Goal: Information Seeking & Learning: Learn about a topic

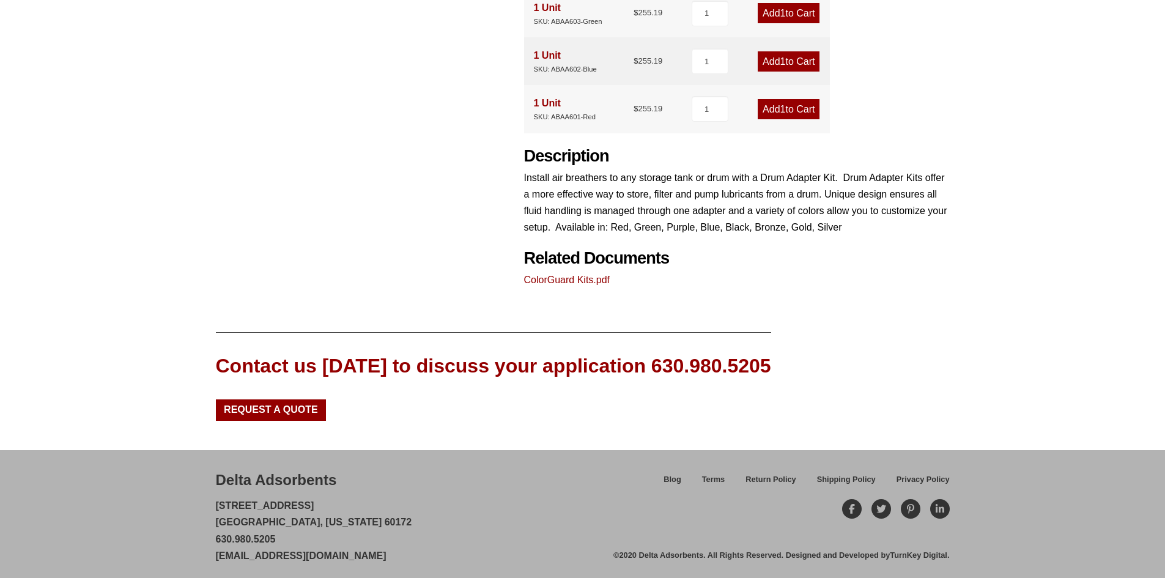
scroll to position [435, 0]
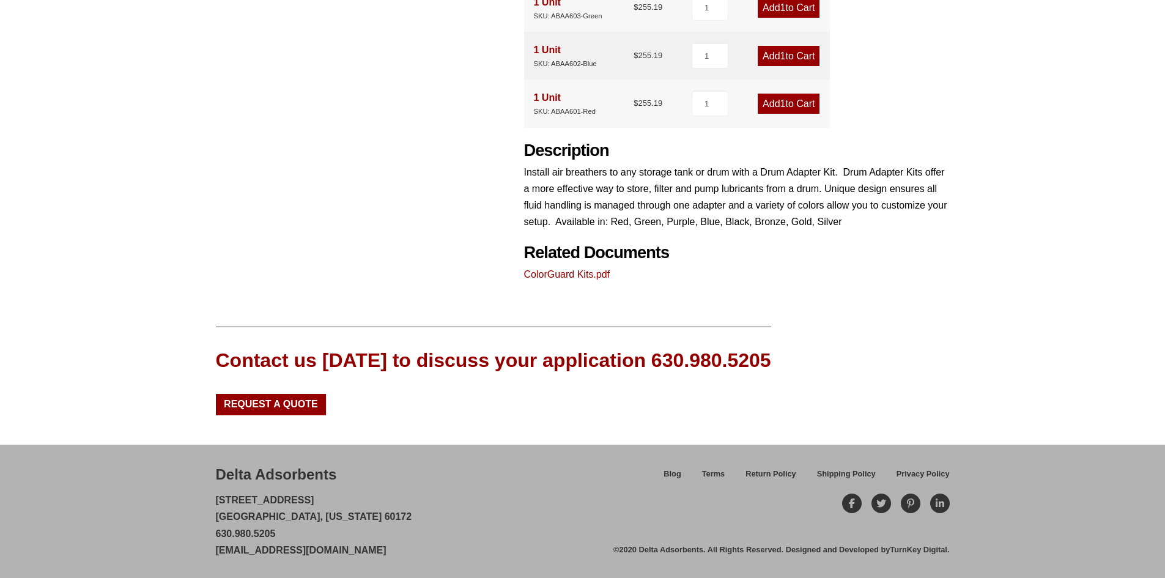
click at [583, 274] on link "ColorGuard Kits.pdf" at bounding box center [567, 274] width 86 height 10
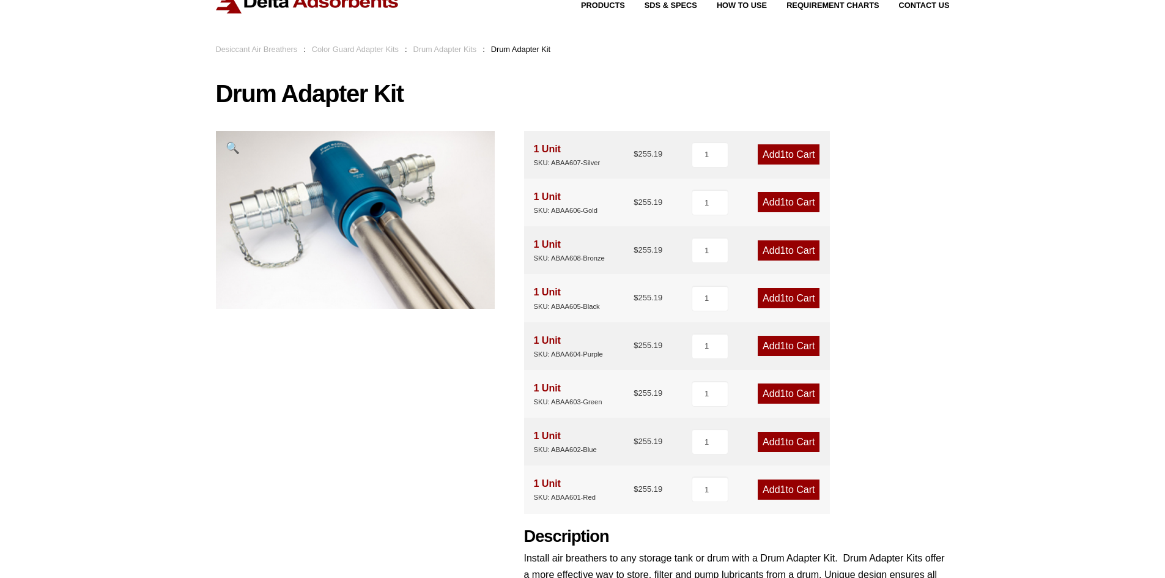
scroll to position [0, 0]
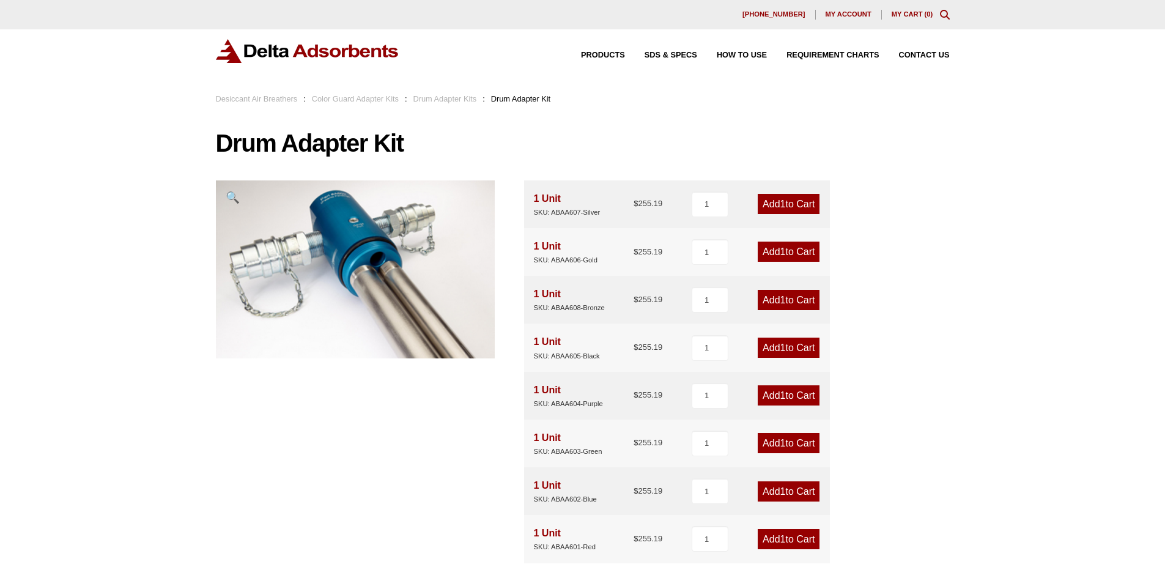
click at [557, 197] on div "1 Unit SKU: ABAA607-Silver" at bounding box center [567, 204] width 67 height 28
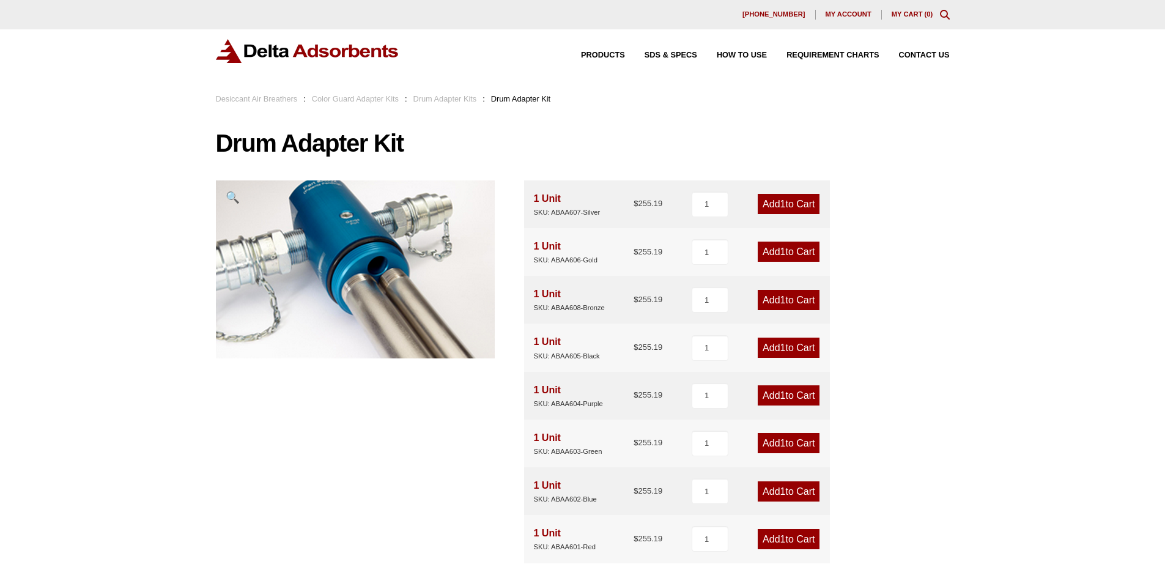
click at [375, 237] on img at bounding box center [348, 279] width 363 height 232
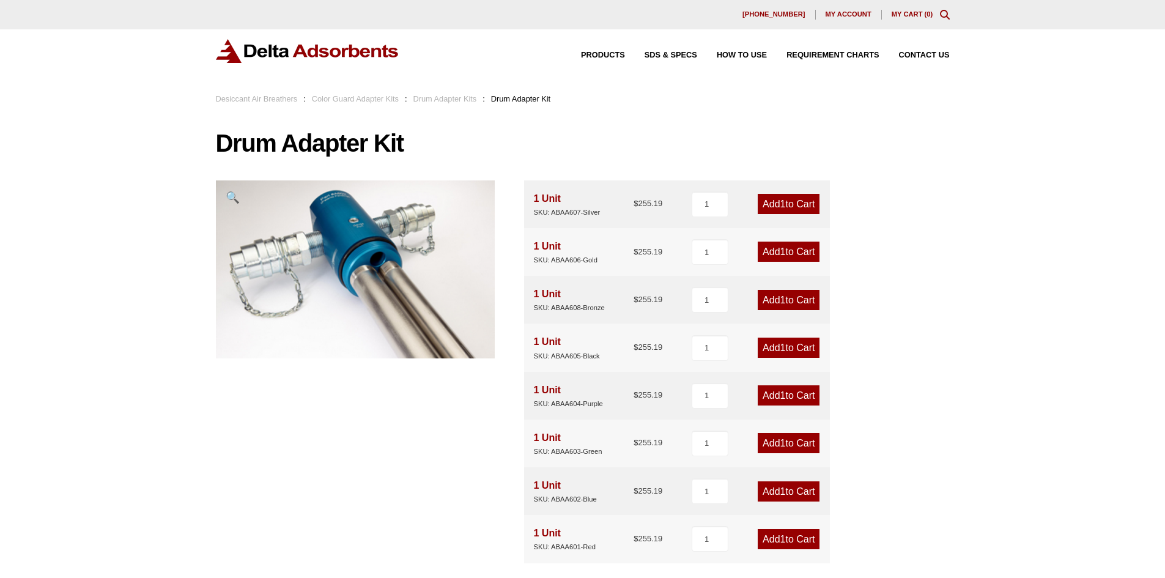
click at [445, 97] on link "Drum Adapter Kits" at bounding box center [445, 98] width 64 height 9
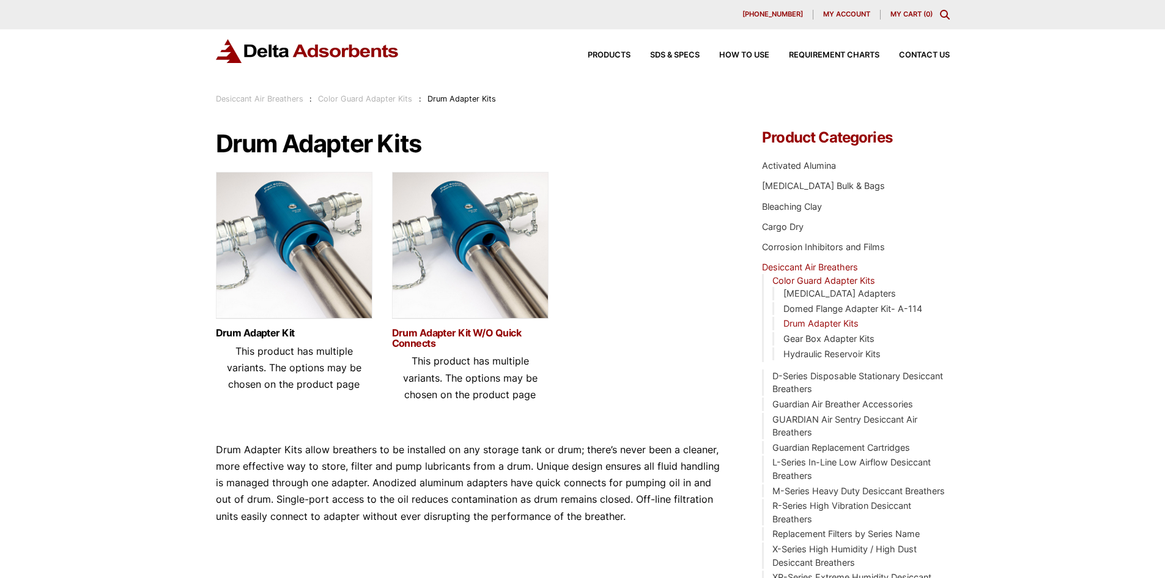
click at [498, 334] on link "Drum Adapter Kit W/O Quick Connects" at bounding box center [470, 338] width 156 height 21
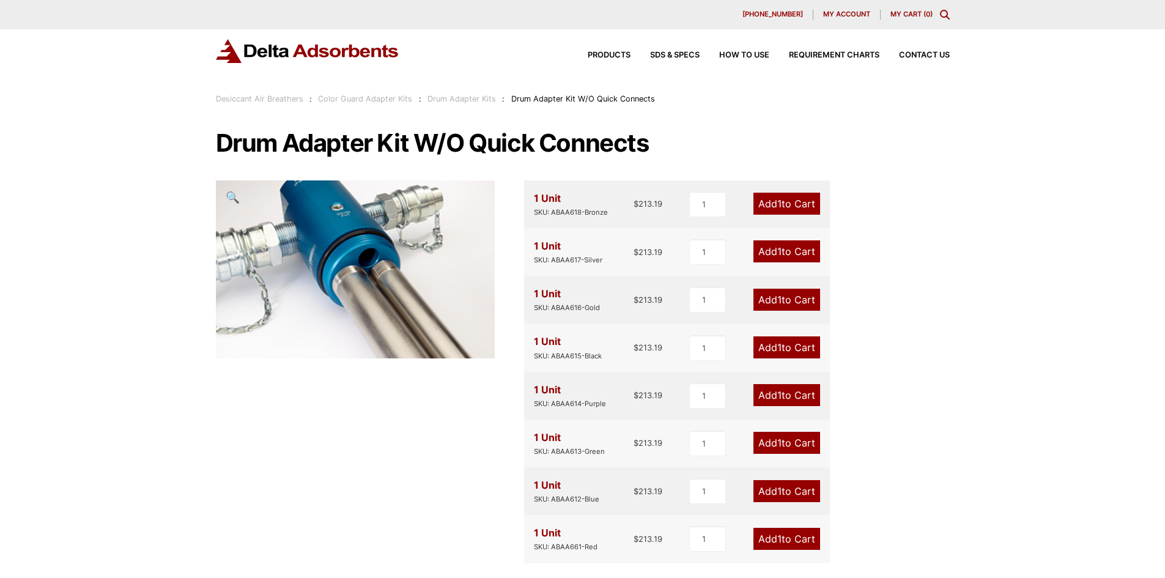
click at [407, 263] on img at bounding box center [339, 271] width 363 height 232
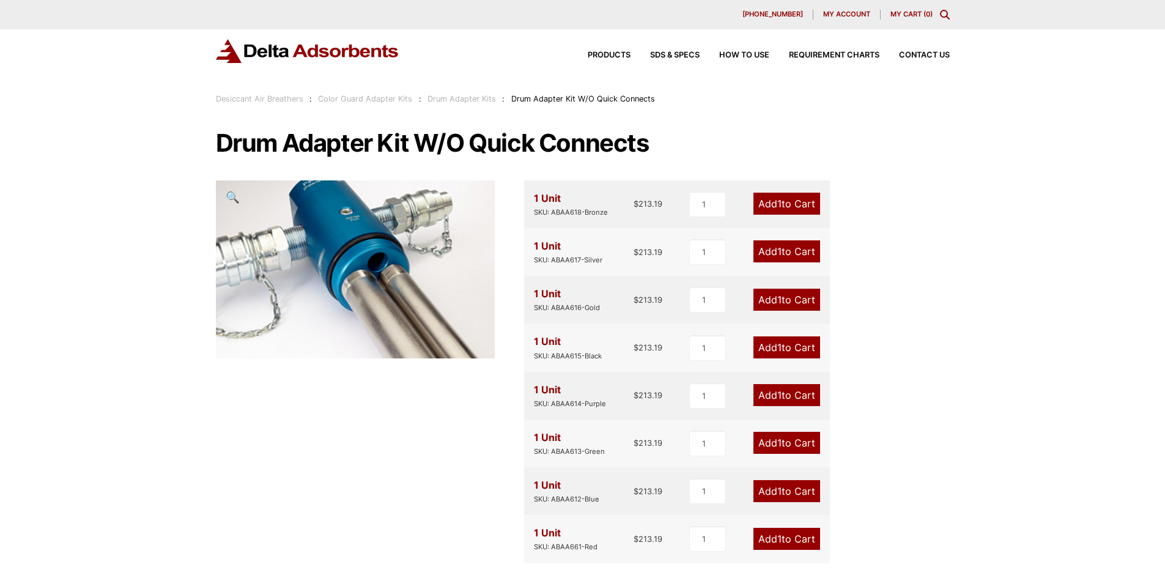
click at [377, 248] on img at bounding box center [348, 276] width 363 height 232
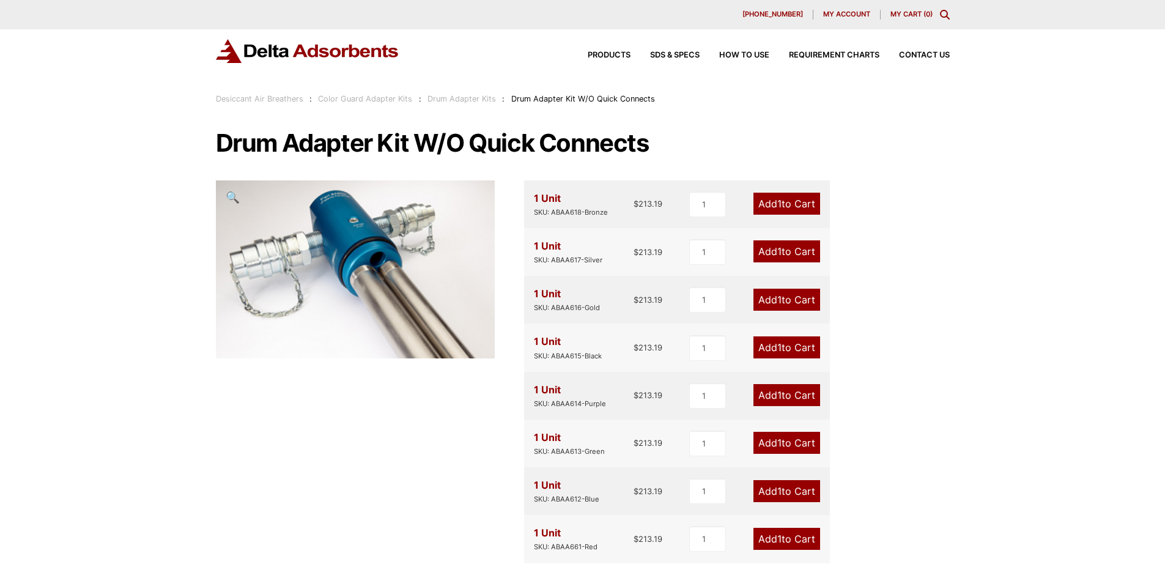
click at [272, 101] on link "Desiccant Air Breathers" at bounding box center [259, 98] width 87 height 9
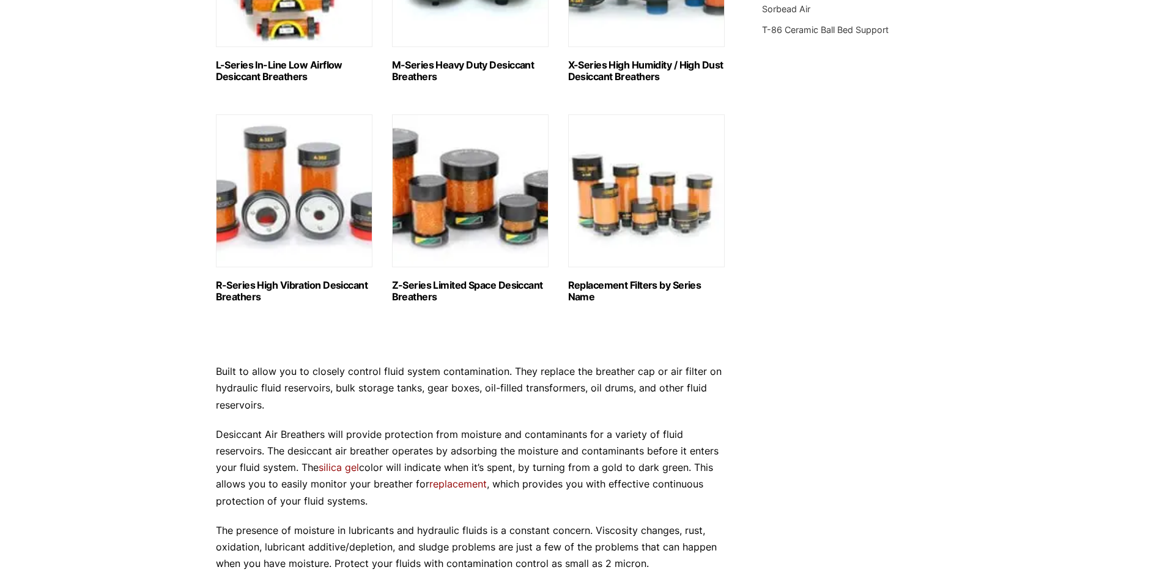
scroll to position [183, 0]
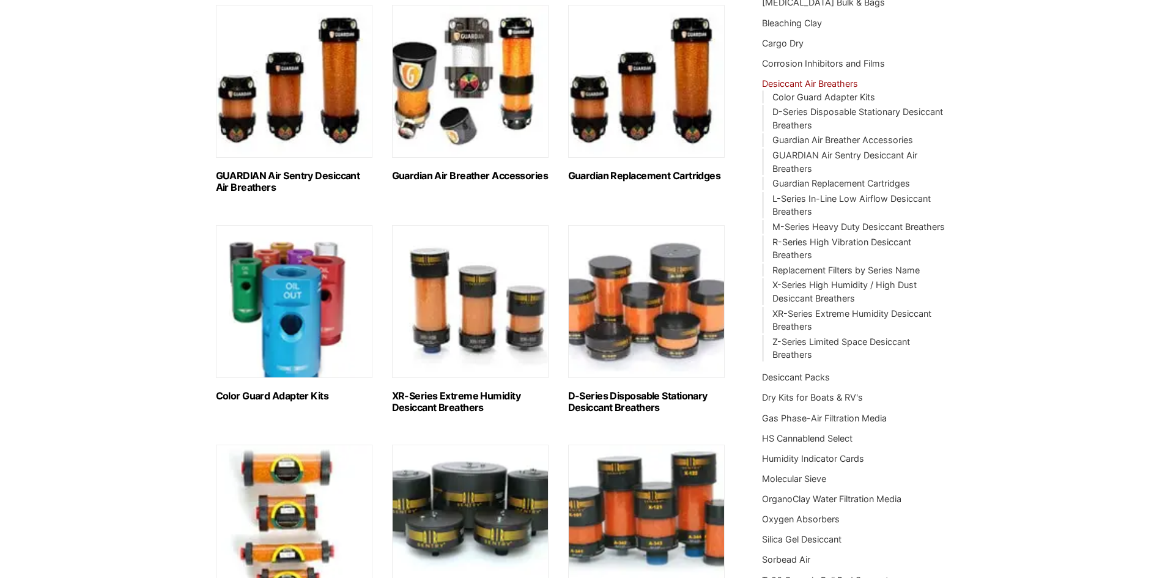
click at [269, 318] on img "Visit product category Color Guard Adapter Kits" at bounding box center [294, 301] width 156 height 153
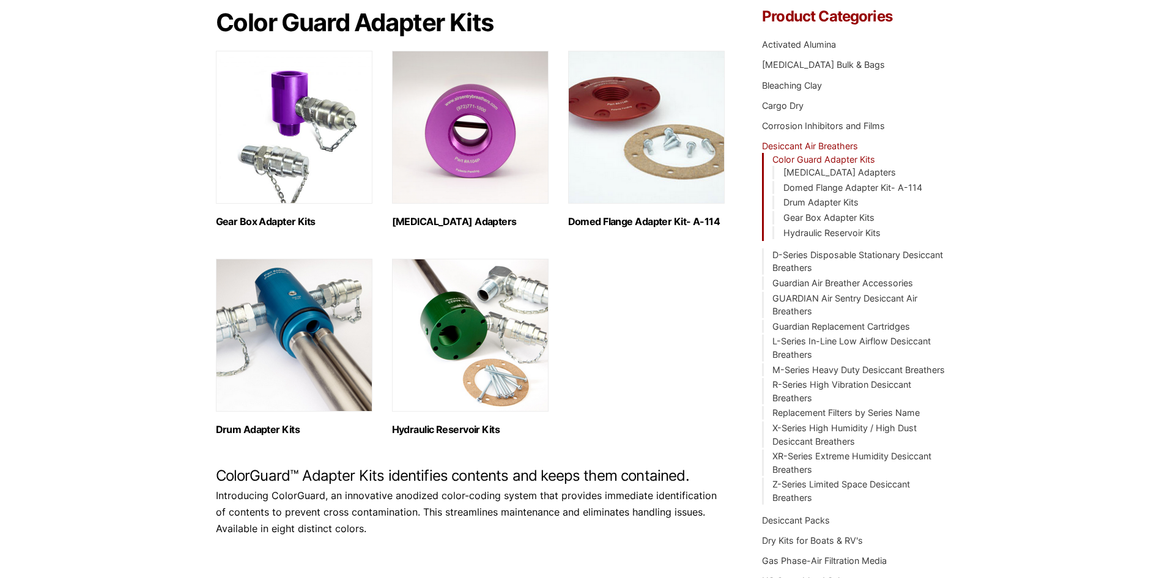
scroll to position [122, 0]
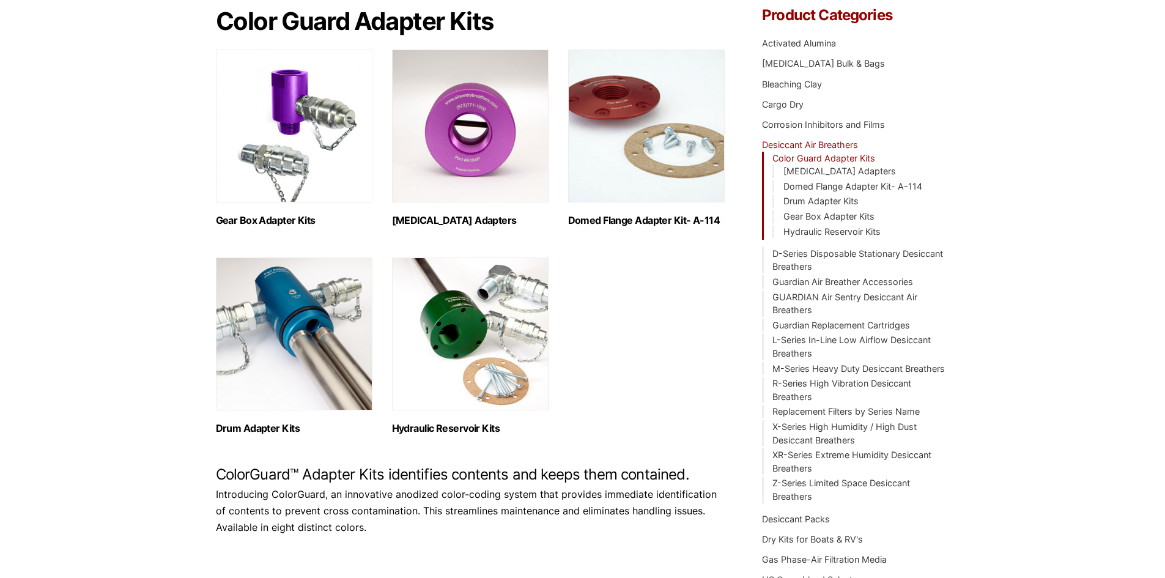
click at [271, 424] on h2 "Drum Adapter Kits (2)" at bounding box center [294, 428] width 156 height 12
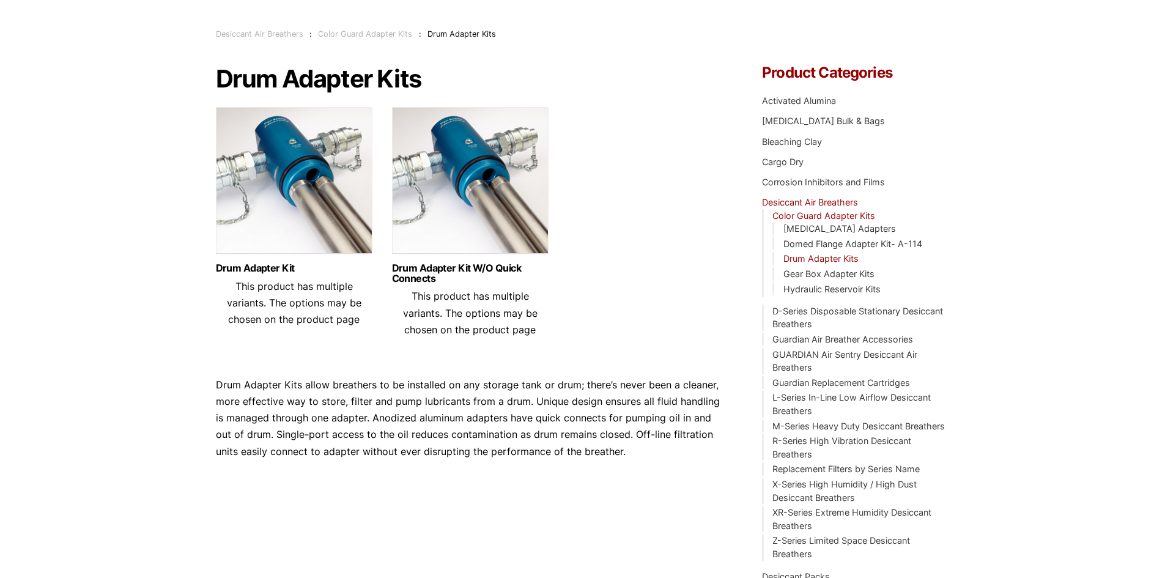
scroll to position [183, 0]
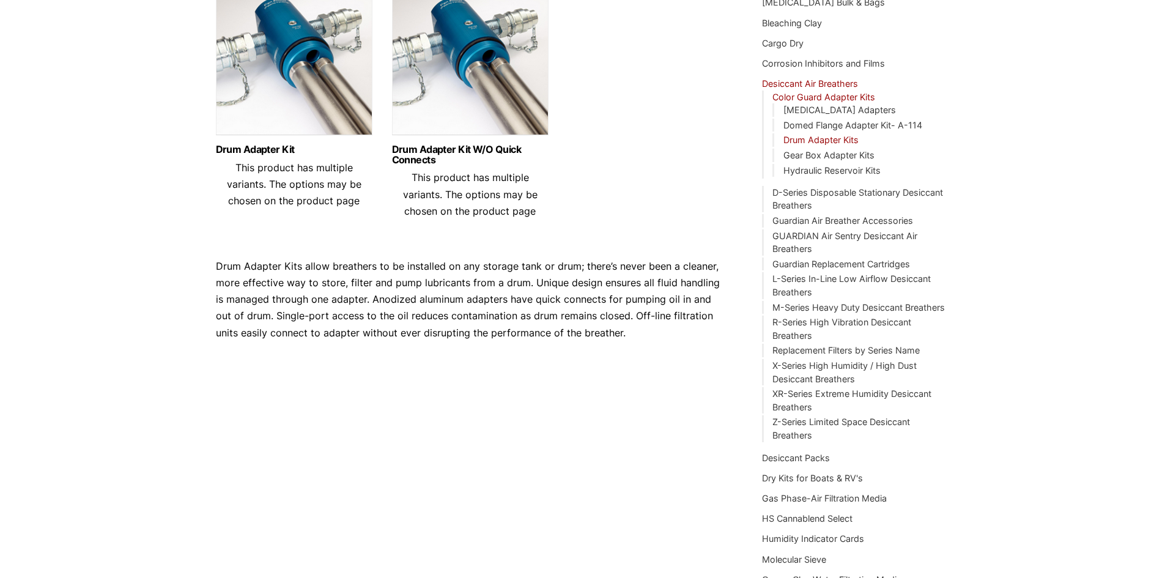
click at [480, 115] on img at bounding box center [470, 64] width 156 height 153
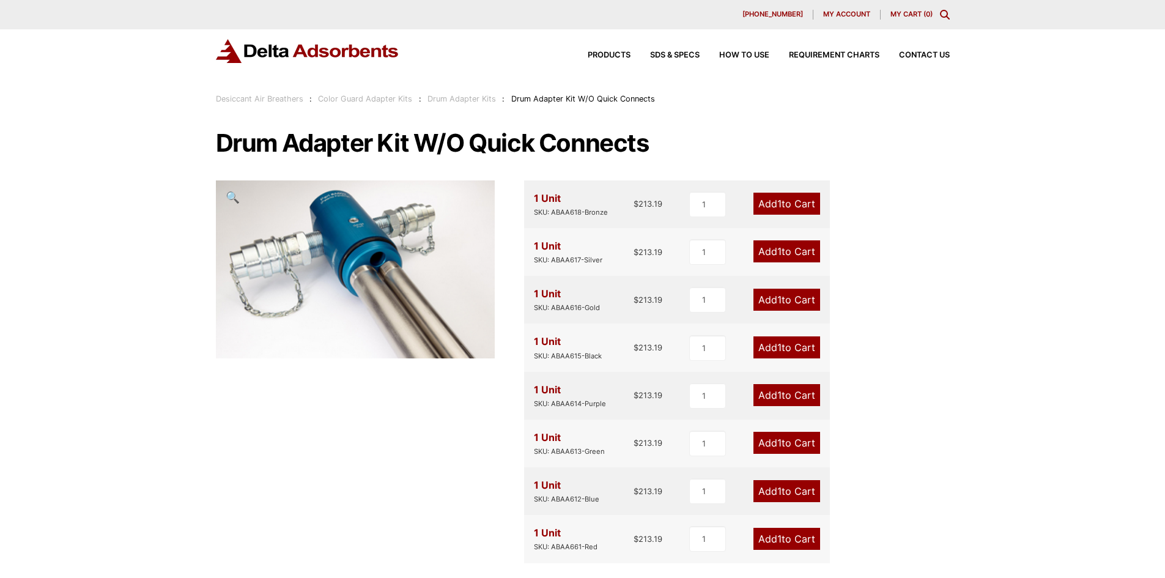
click at [551, 200] on div "1 Unit SKU: ABAA618-Bronze" at bounding box center [571, 204] width 74 height 28
click at [561, 216] on div "SKU: ABAA618-Bronze" at bounding box center [571, 213] width 74 height 12
click at [561, 214] on div "SKU: ABAA618-Bronze" at bounding box center [571, 213] width 74 height 12
click at [554, 199] on div "1 Unit SKU: ABAA618-Bronze" at bounding box center [571, 204] width 74 height 28
click at [553, 194] on div "1 Unit SKU: ABAA618-Bronze" at bounding box center [571, 204] width 74 height 28
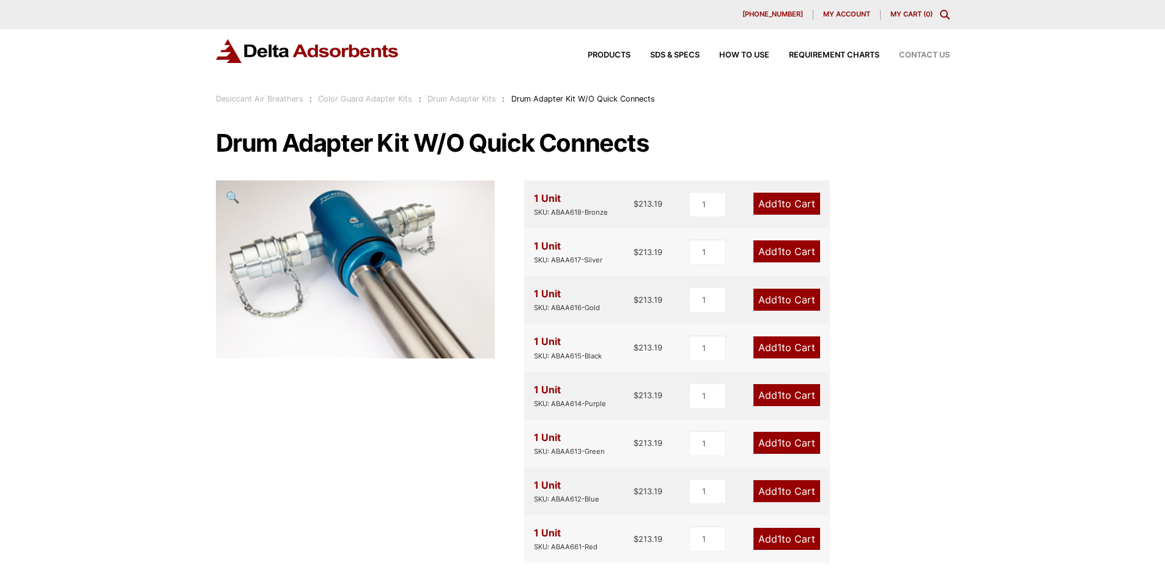
click at [910, 55] on span "Contact Us" at bounding box center [924, 55] width 51 height 8
click at [598, 53] on span "Products" at bounding box center [608, 55] width 43 height 8
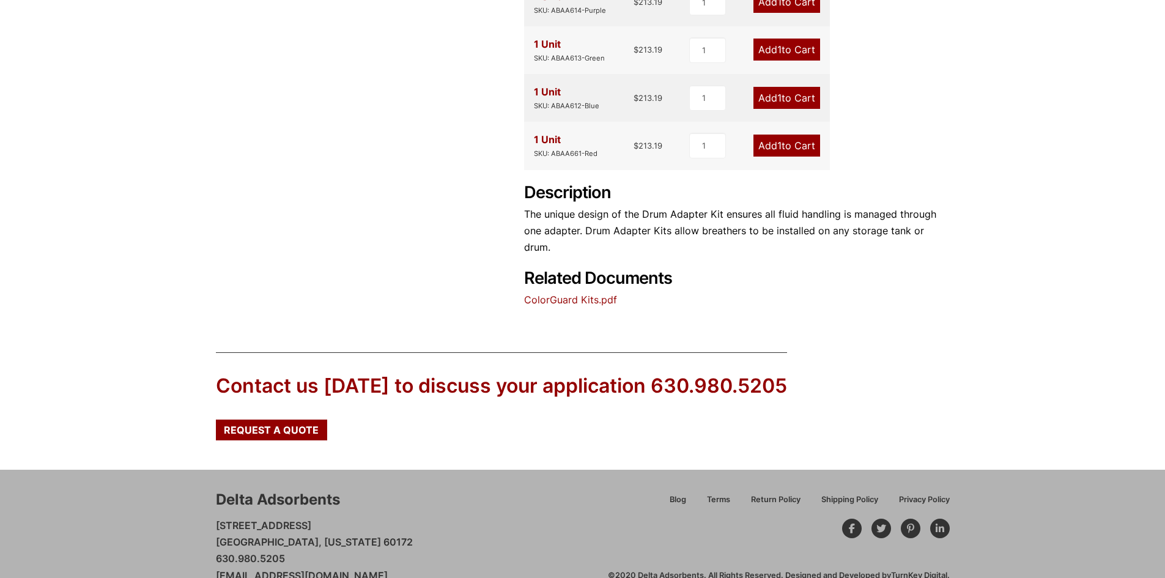
scroll to position [402, 0]
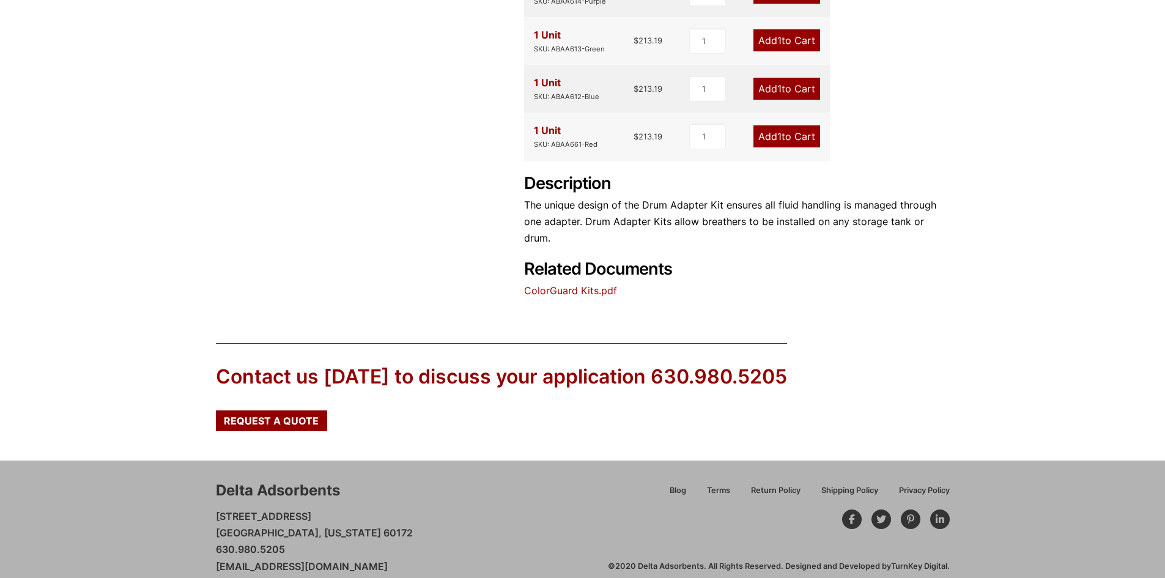
click at [558, 284] on link "ColorGuard Kits.pdf" at bounding box center [570, 290] width 93 height 12
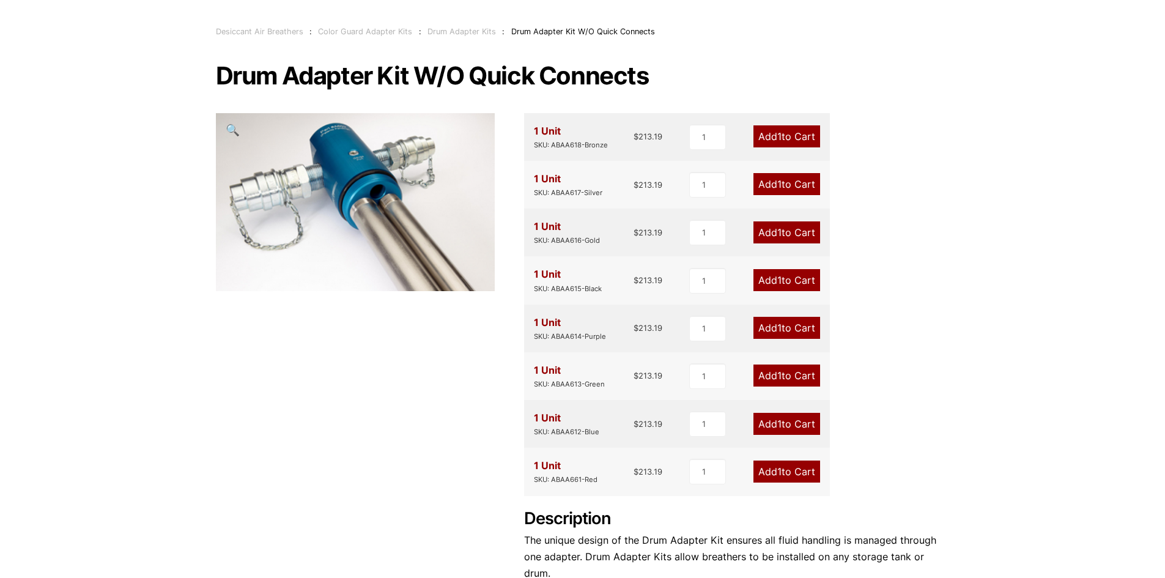
scroll to position [0, 0]
